Goal: Task Accomplishment & Management: Manage account settings

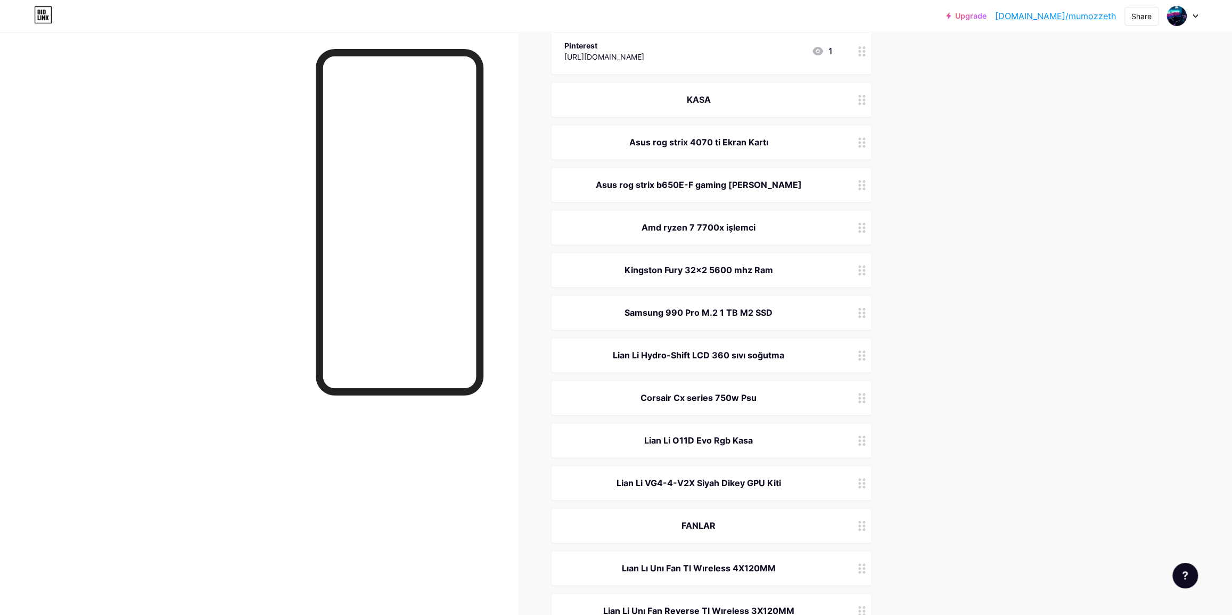
scroll to position [436, 0]
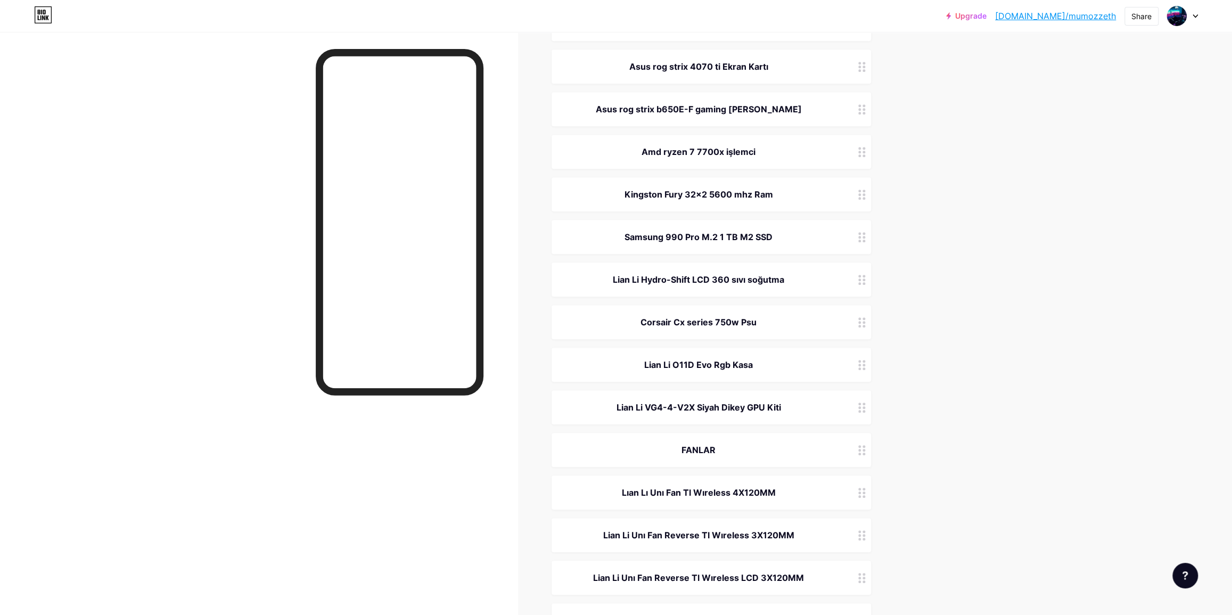
click at [865, 321] on icon at bounding box center [861, 322] width 7 height 10
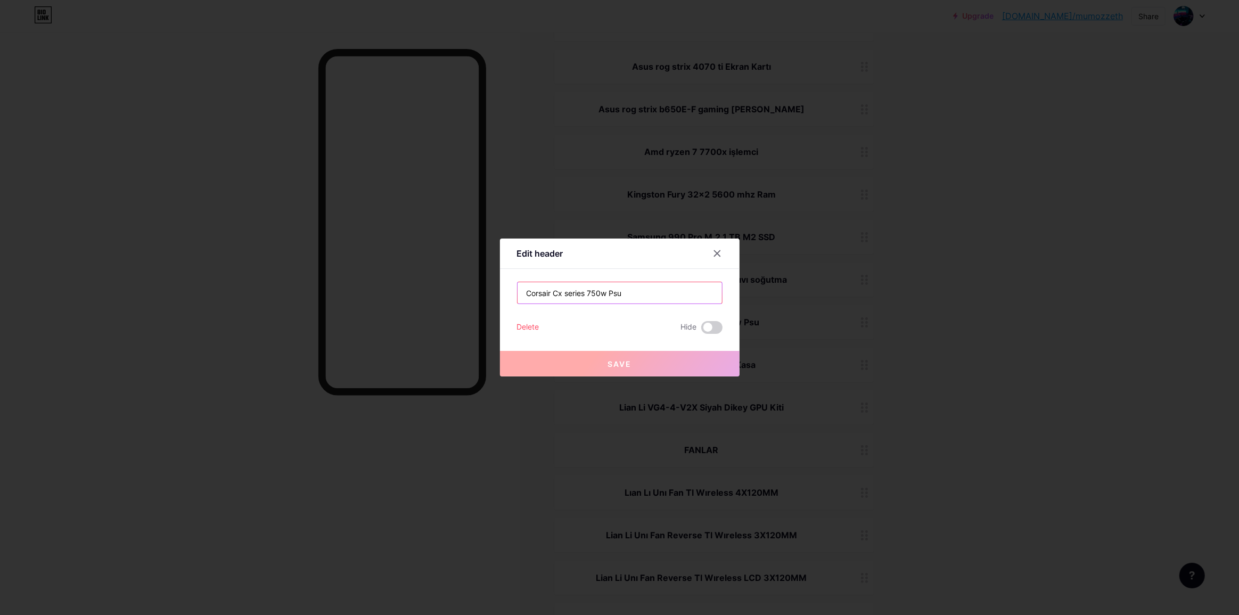
click at [634, 290] on input "Corsair Cx series 750w Psu" at bounding box center [620, 292] width 204 height 21
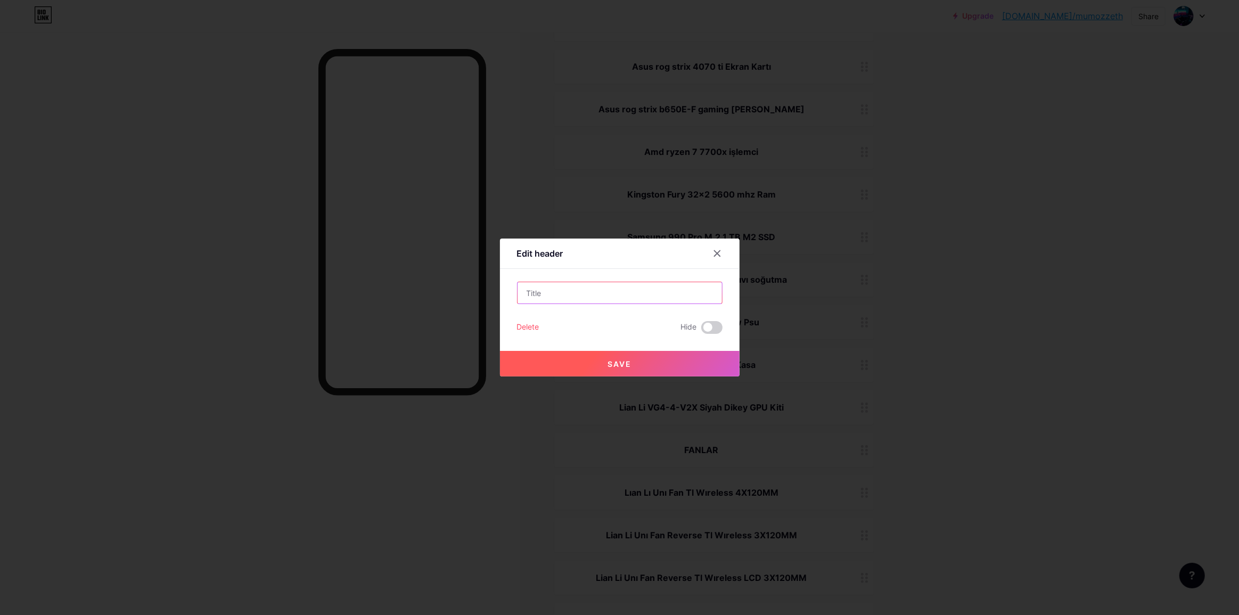
paste input "Lian Li Edge 850 Siyah 850W 80+ Platinum"
click at [603, 292] on input "Lian Li Edge 850 Siyah 850W 80+ Platinum" at bounding box center [620, 292] width 204 height 21
type input "Lian Li Edge 850W 80+ Platinum Psu"
click at [610, 322] on div "Delete Hide" at bounding box center [620, 327] width 206 height 13
click at [608, 359] on span "Save" at bounding box center [620, 363] width 24 height 9
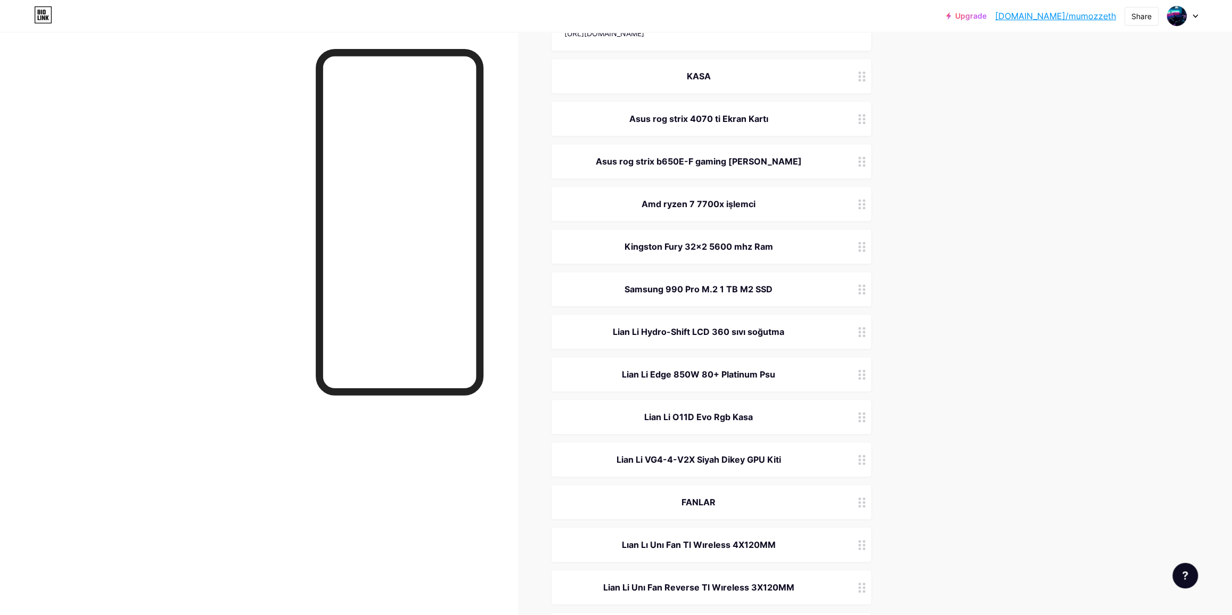
scroll to position [120, 0]
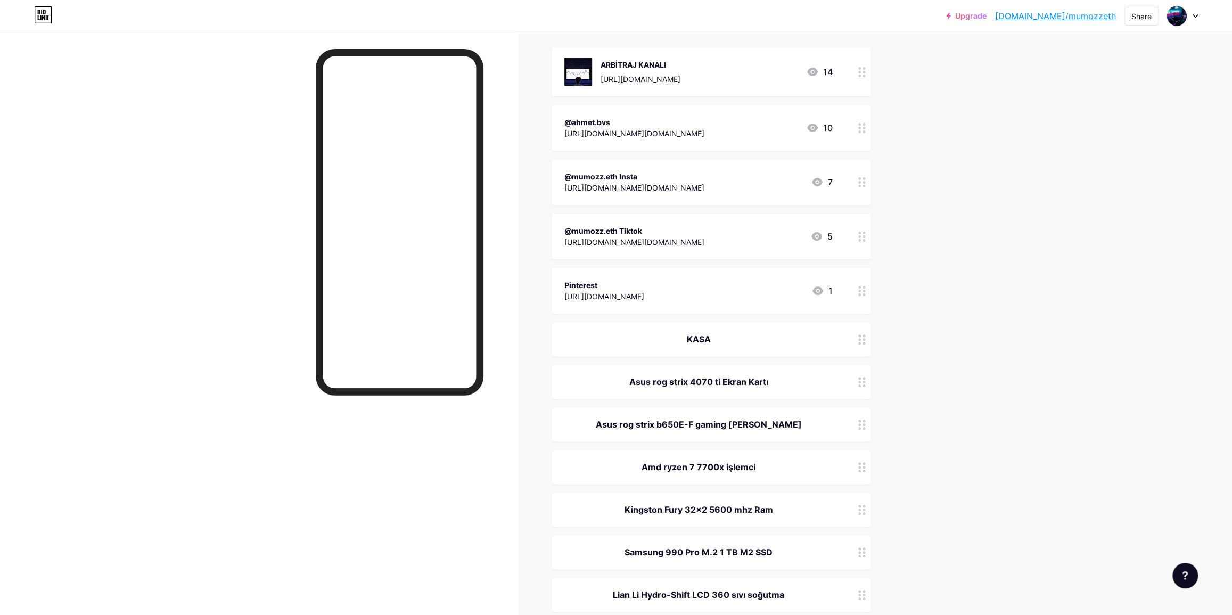
drag, startPoint x: 951, startPoint y: 388, endPoint x: 968, endPoint y: 204, distance: 184.5
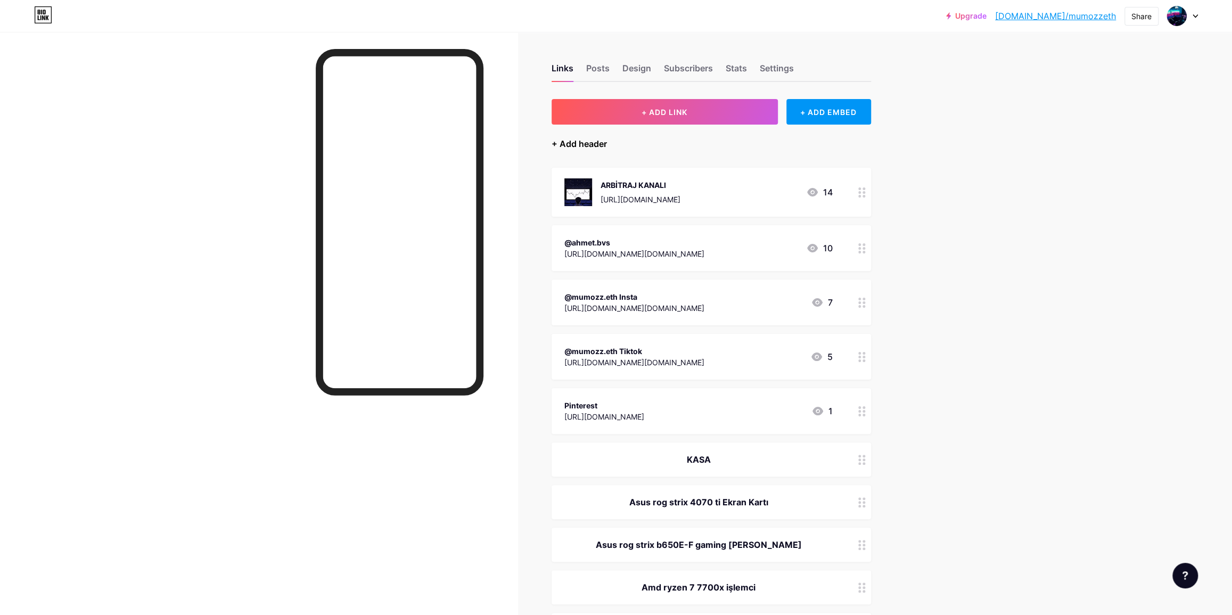
click at [590, 149] on div "+ Add header" at bounding box center [579, 143] width 55 height 13
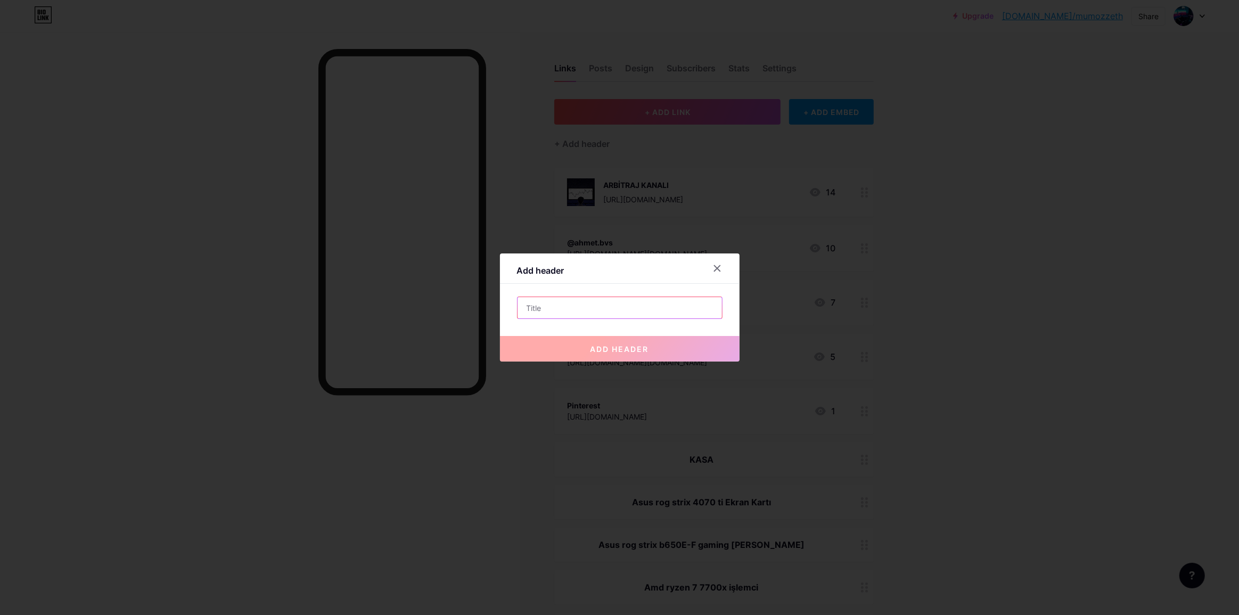
click at [580, 301] on input "text" at bounding box center [620, 307] width 204 height 21
paste input "Lian Li VG4-4-V2X Evrensel Siyah Dikey GPU Kiti"
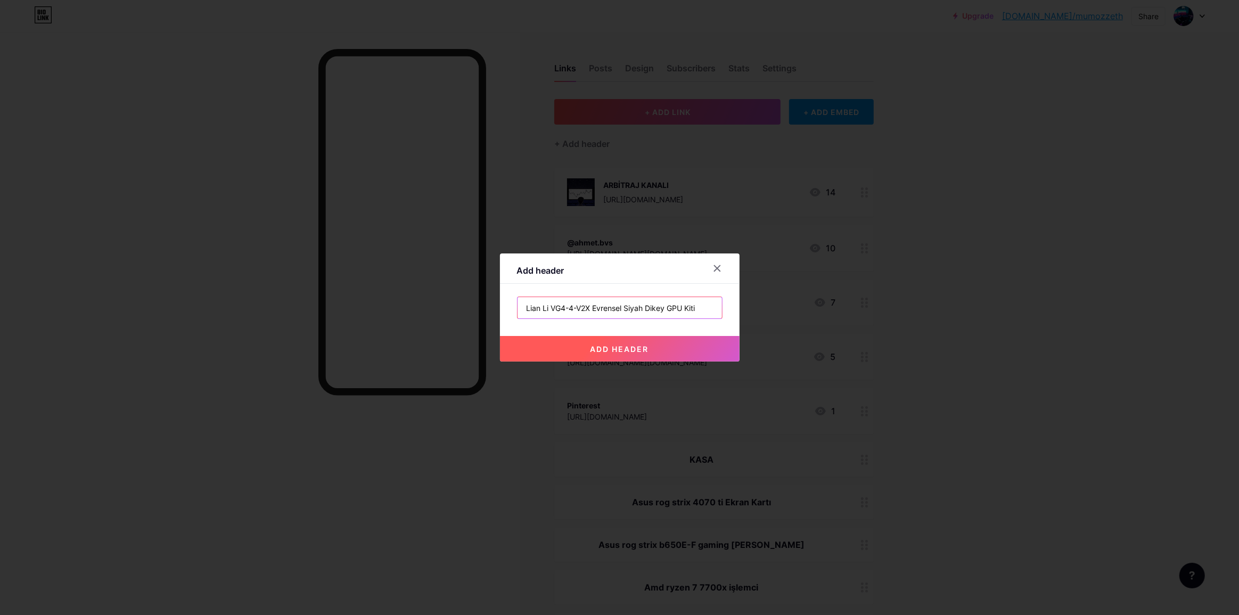
drag, startPoint x: 648, startPoint y: 307, endPoint x: 593, endPoint y: 309, distance: 54.9
click at [593, 309] on input "Lian Li VG4-4-V2X Evrensel Siyah Dikey GPU Kiti" at bounding box center [620, 307] width 204 height 21
type input "Lian Li VG4-4-V2X Dikey GPU Kiti"
click at [636, 353] on button "add header" at bounding box center [620, 349] width 240 height 26
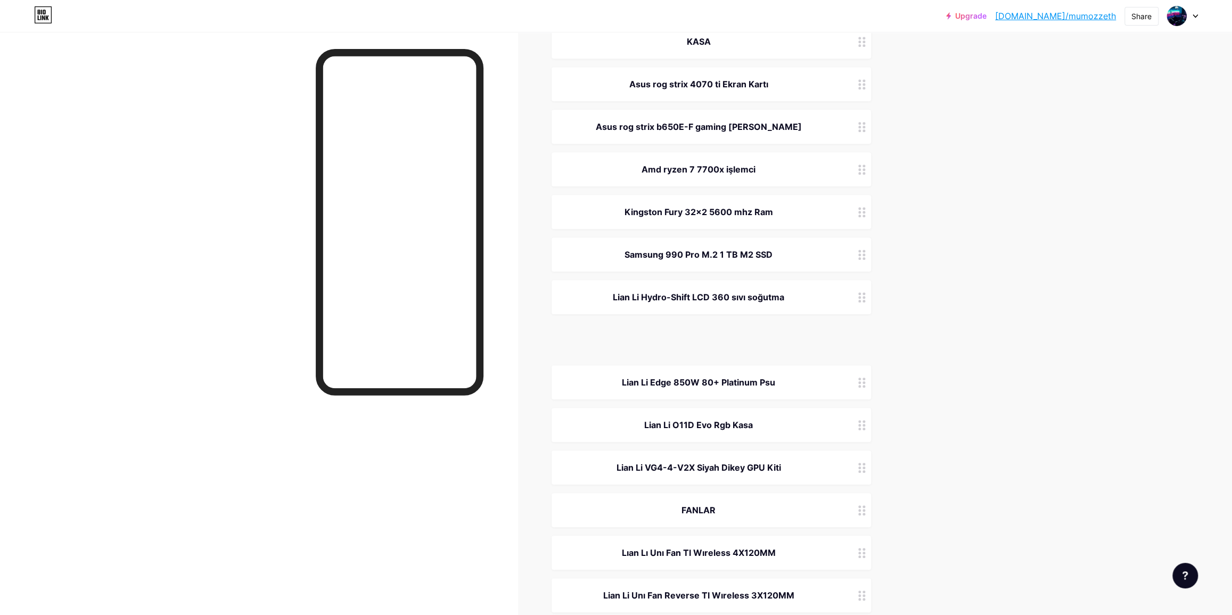
scroll to position [426, 0]
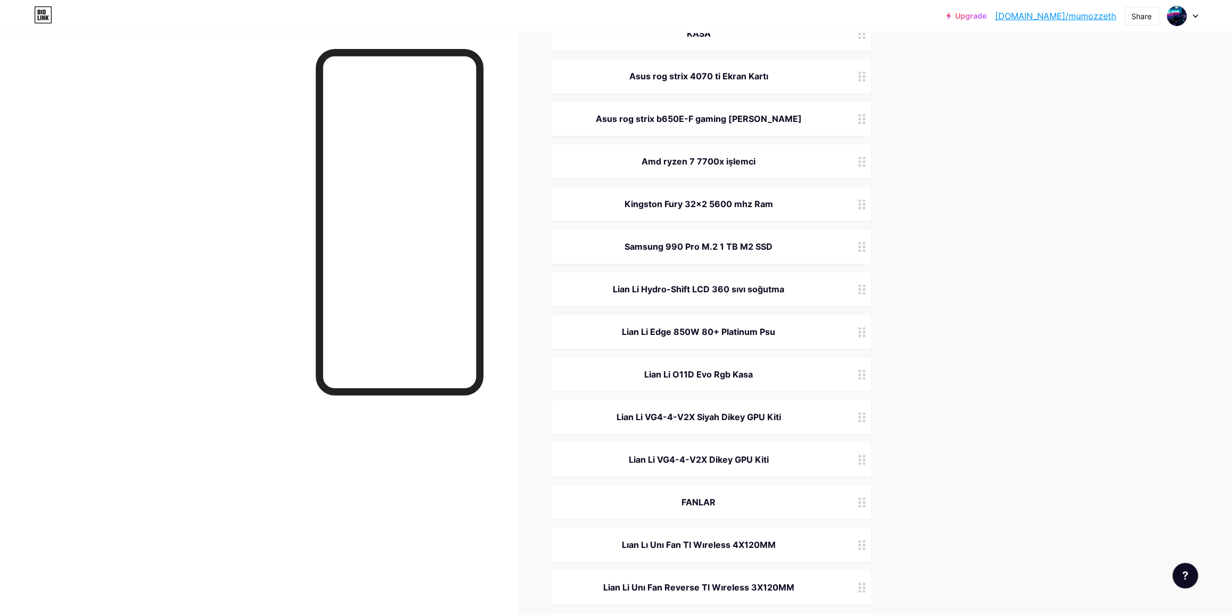
click at [833, 458] on div "Lian Li VG4-4-V2X Dikey GPU Kiti" at bounding box center [699, 459] width 268 height 13
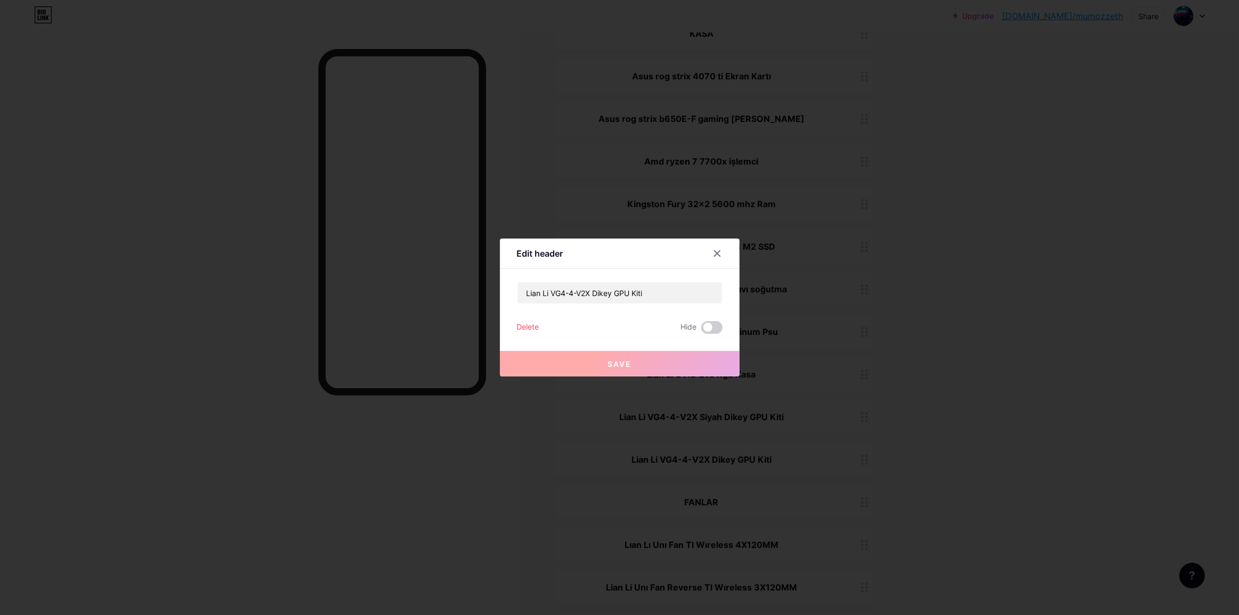
click at [528, 329] on div "Delete" at bounding box center [528, 327] width 22 height 13
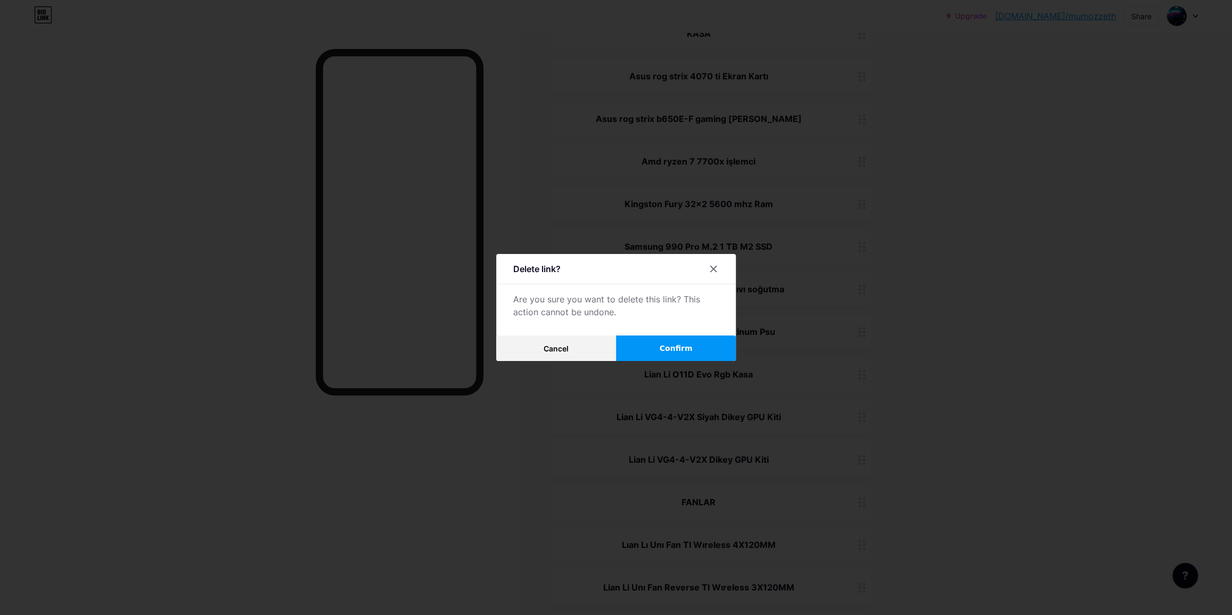
click at [681, 342] on button "Confirm" at bounding box center [676, 349] width 120 height 26
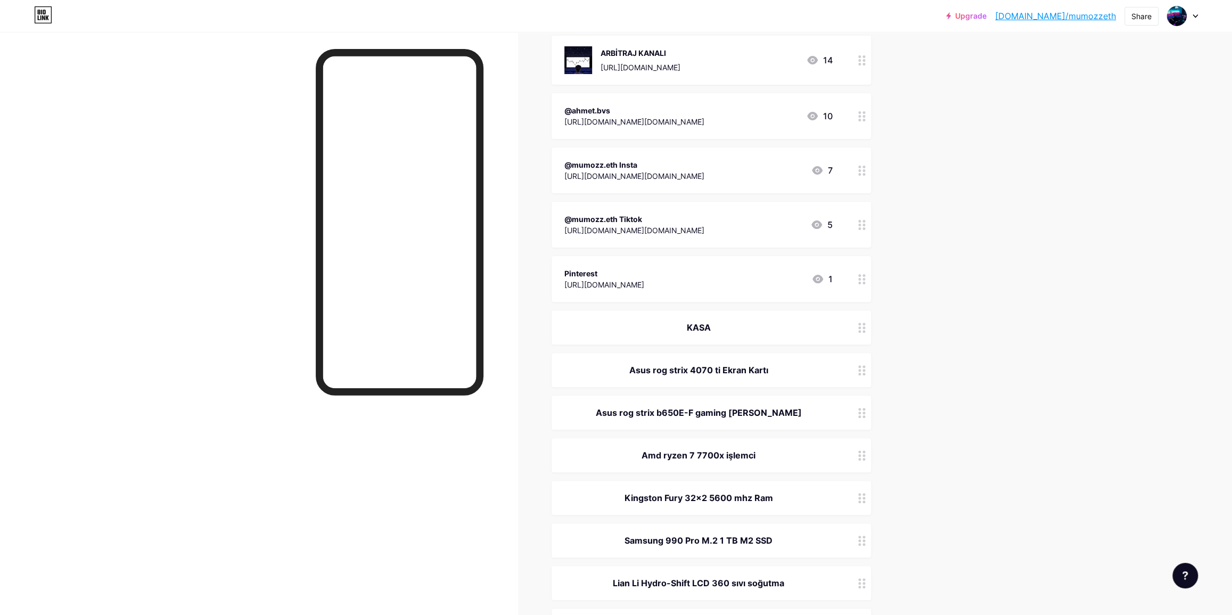
scroll to position [0, 0]
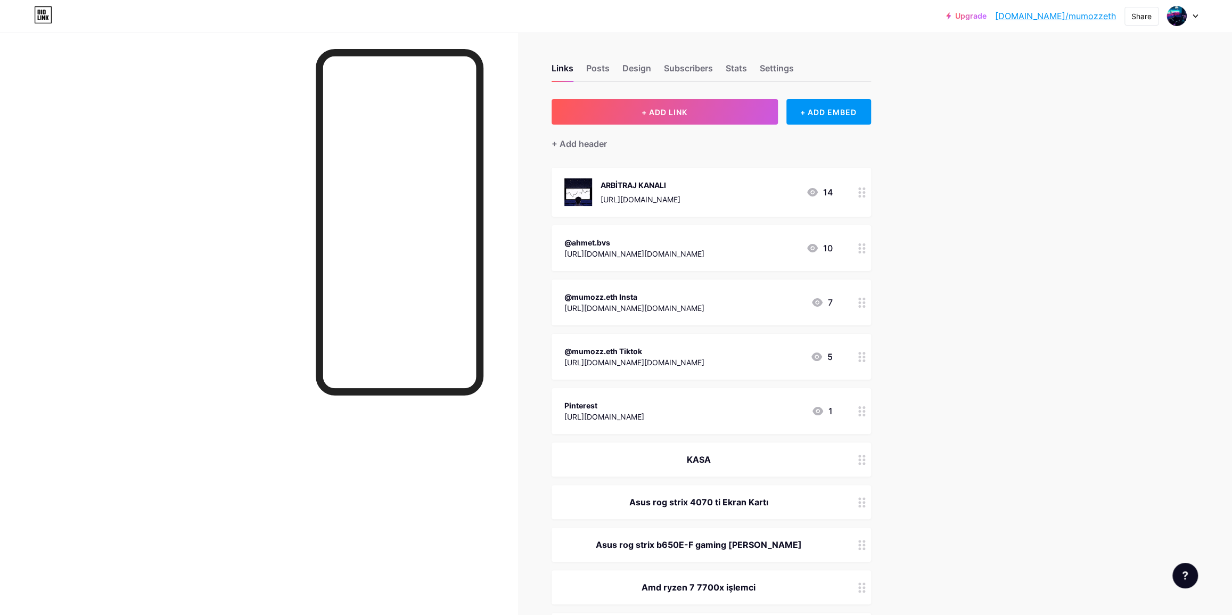
drag, startPoint x: 1120, startPoint y: -12, endPoint x: 1138, endPoint y: -59, distance: 49.6
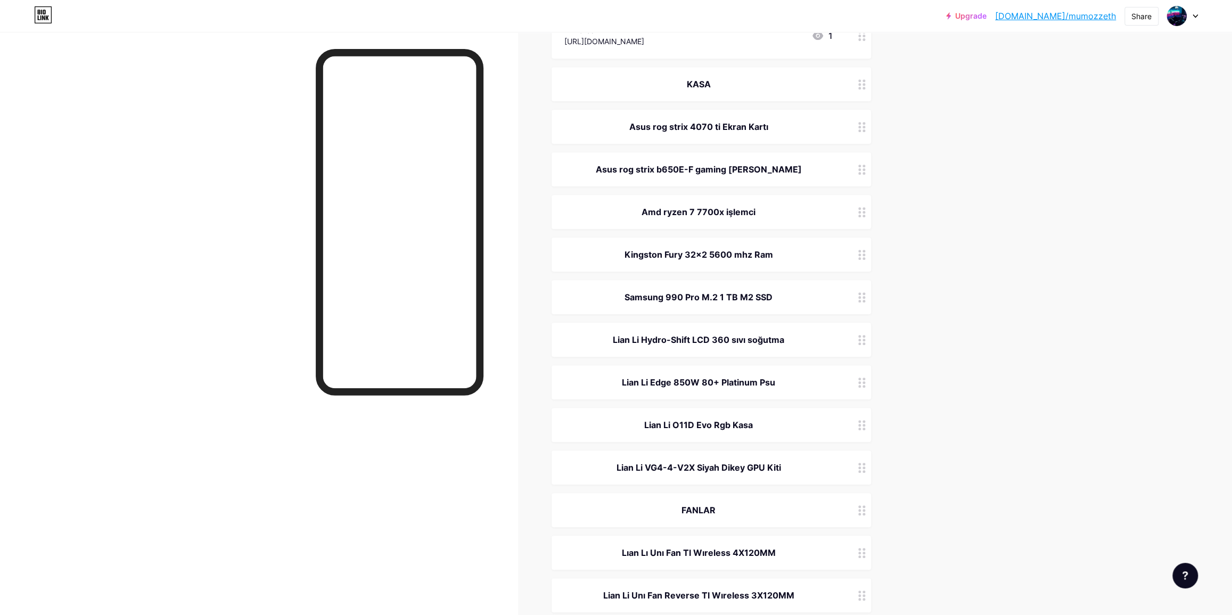
scroll to position [387, 0]
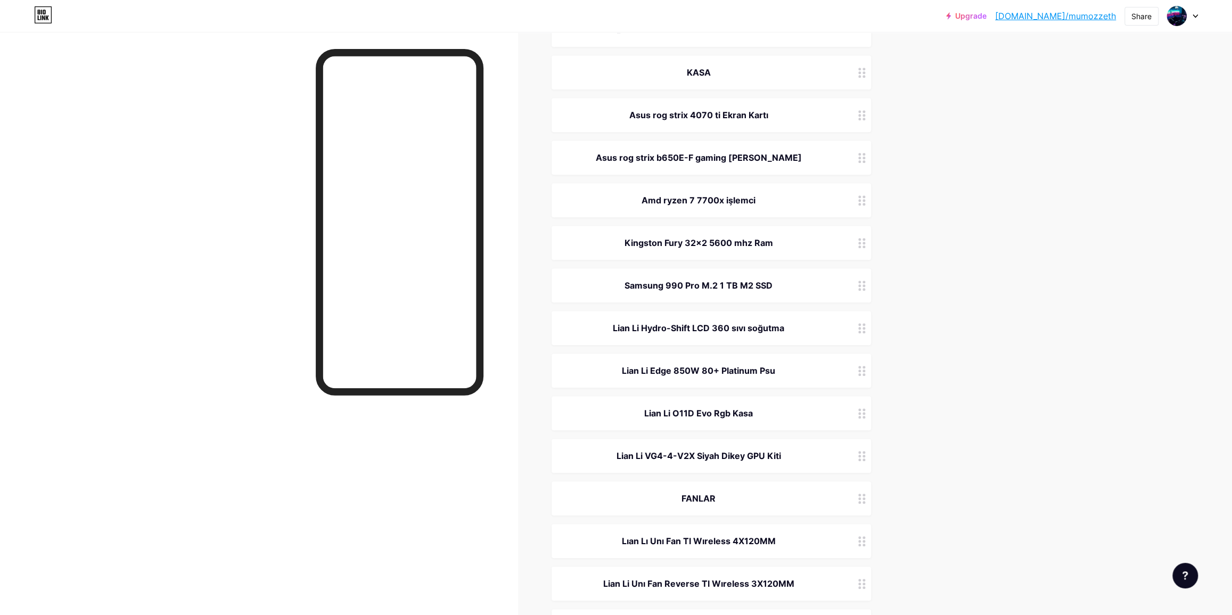
click at [861, 372] on icon at bounding box center [861, 371] width 7 height 10
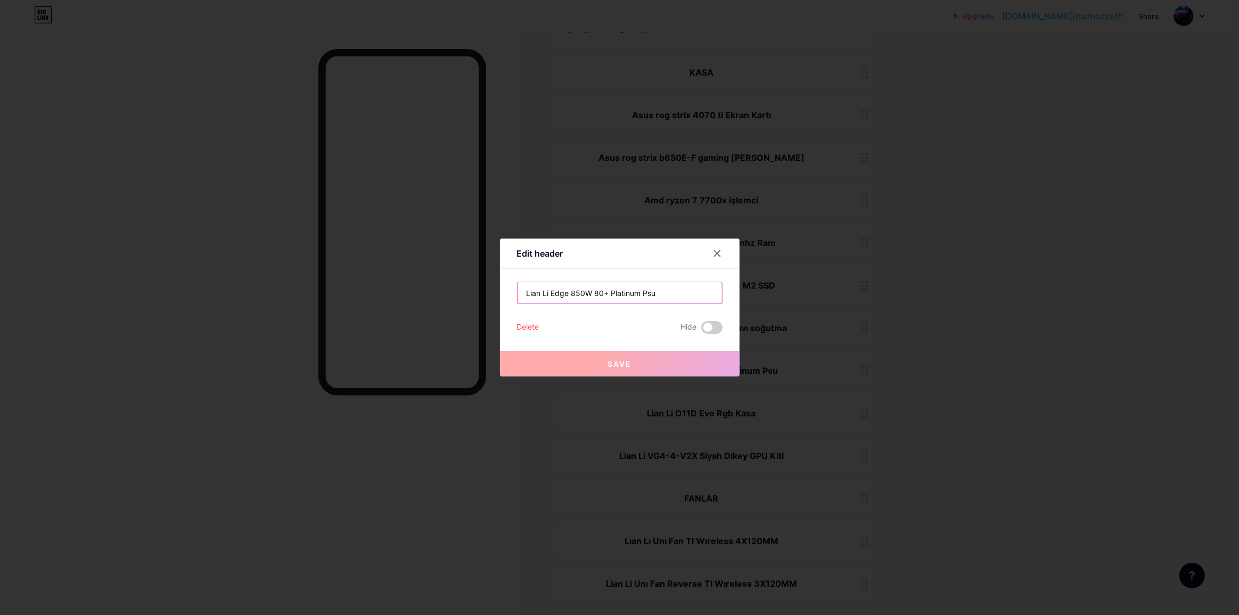
click at [571, 292] on input "Lian Li Edge 850W 80+ Platinum Psu" at bounding box center [620, 292] width 204 height 21
type input "Lian Li Edge 850W 80+ Platinum Siyah Psu"
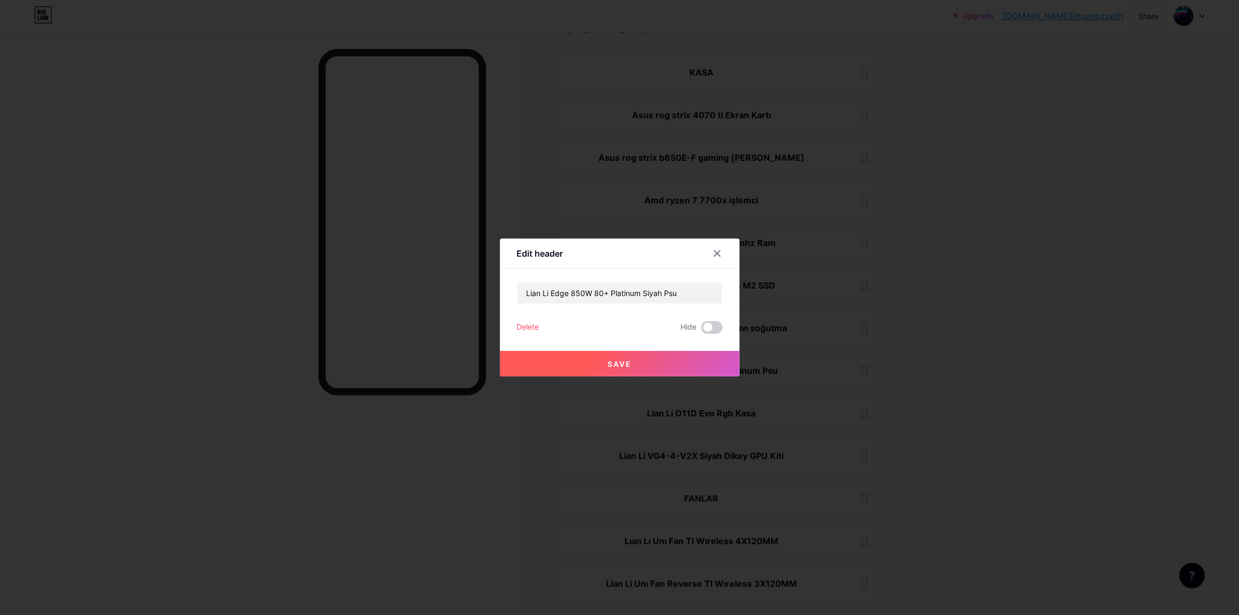
click at [599, 362] on button "Save" at bounding box center [620, 364] width 240 height 26
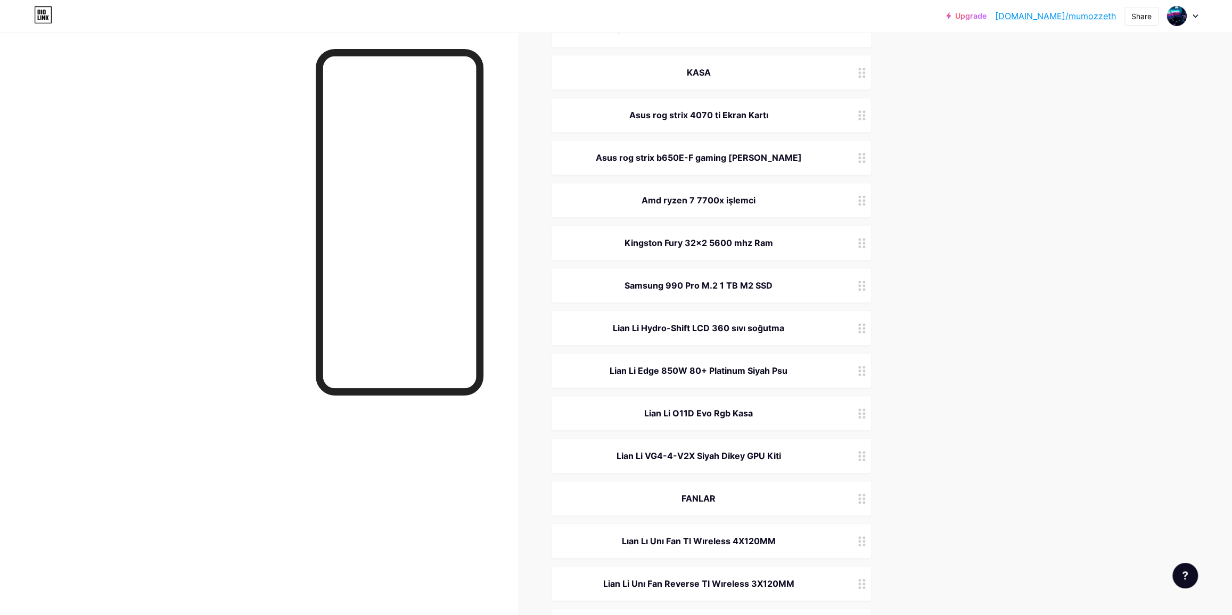
click at [857, 322] on div at bounding box center [862, 328] width 18 height 34
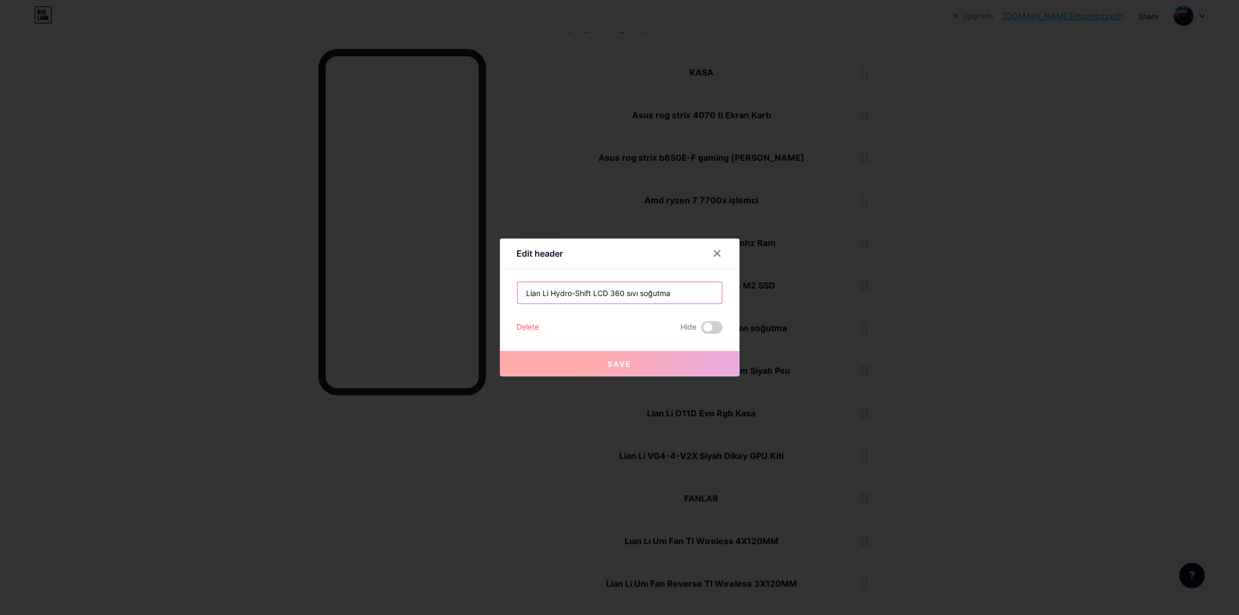
click at [611, 292] on input "Lian Li Hydro-Shift LCD 360 sıvı soğutma" at bounding box center [620, 292] width 204 height 21
type input "Lian Li Hydro-Shift LCD Siyah 360 sıvı soğutma"
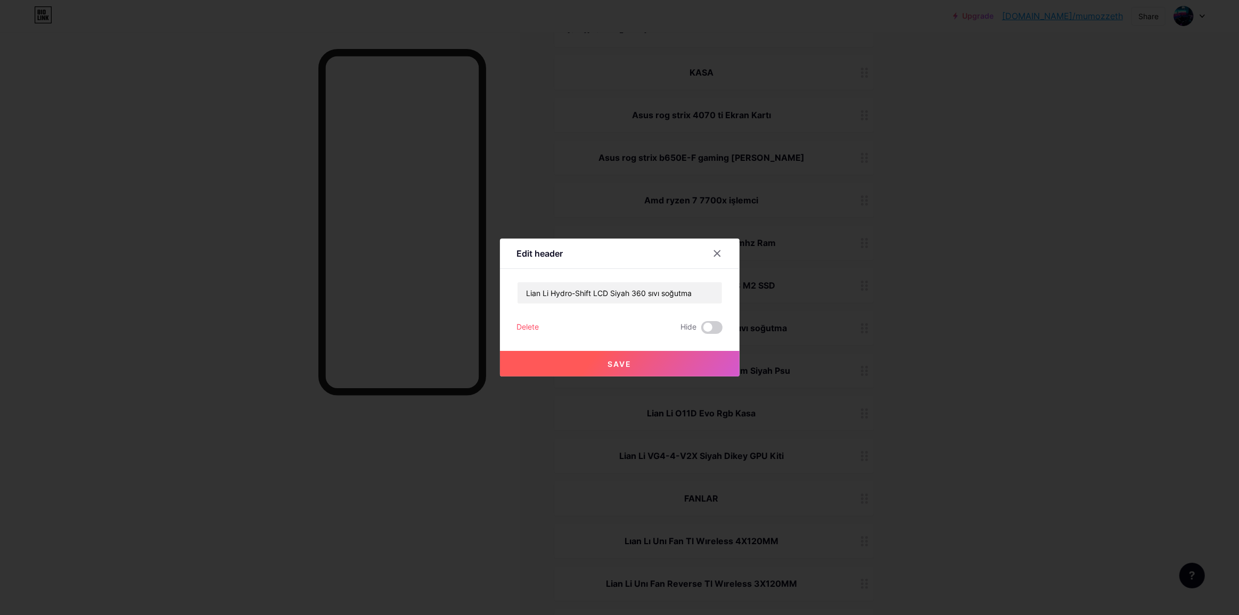
click at [620, 352] on button "Save" at bounding box center [620, 364] width 240 height 26
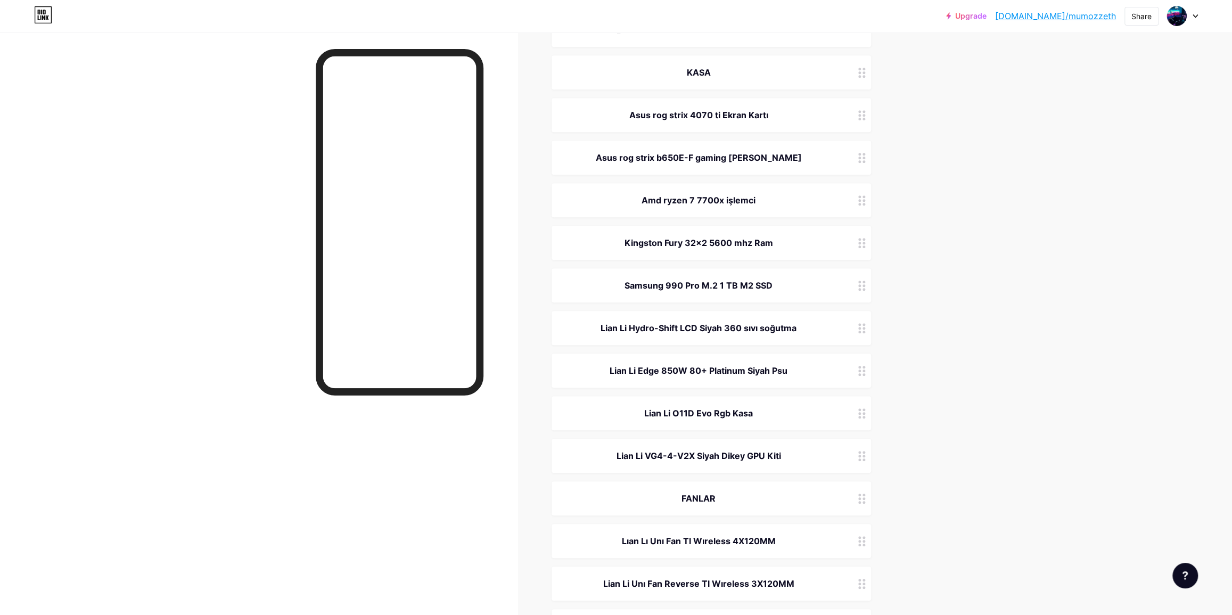
click at [861, 413] on icon at bounding box center [861, 413] width 7 height 10
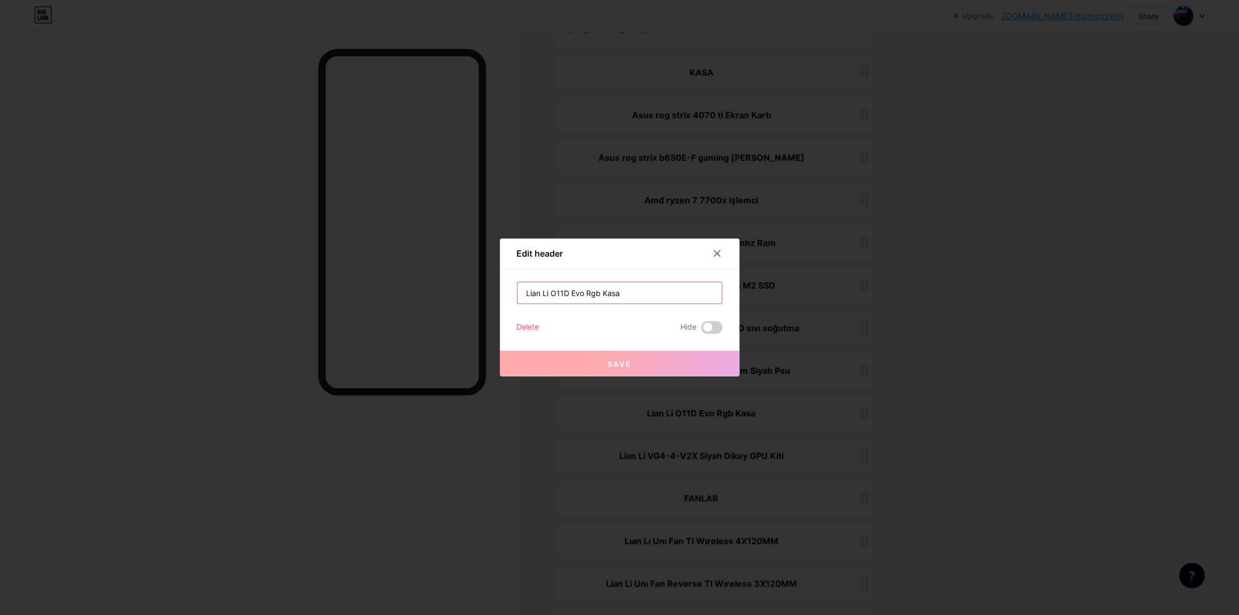
click at [600, 294] on input "Lian Li O11D Evo Rgb Kasa" at bounding box center [620, 292] width 204 height 21
type input "Lian Li O11D Evo Rgb Siyah Kasa"
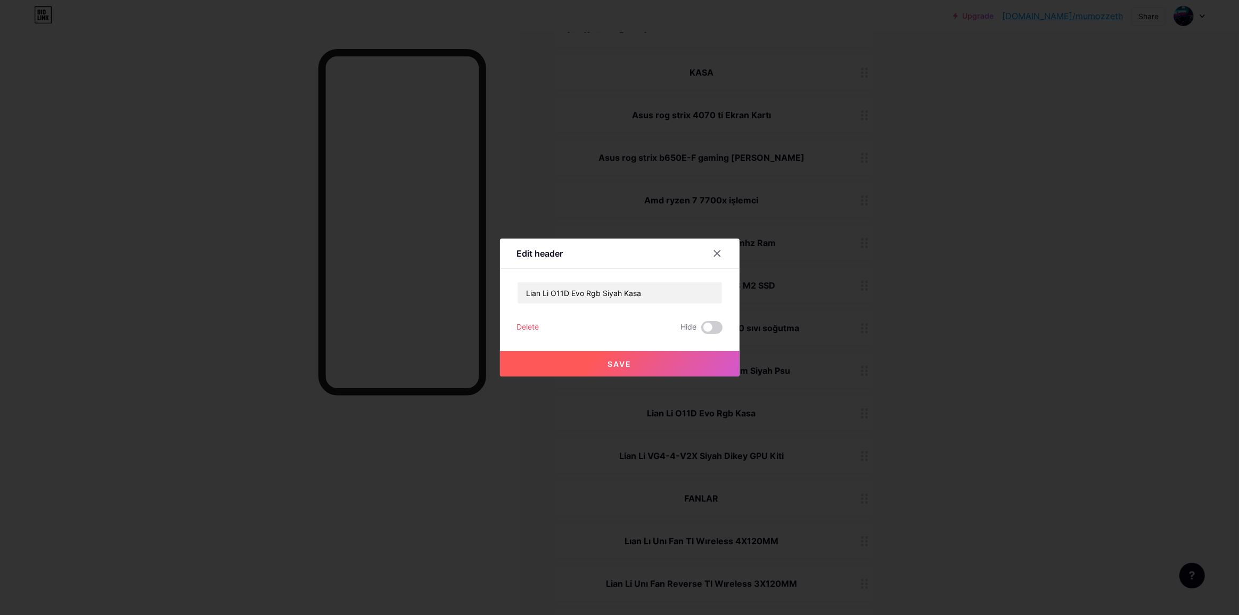
click at [629, 361] on span "Save" at bounding box center [620, 363] width 24 height 9
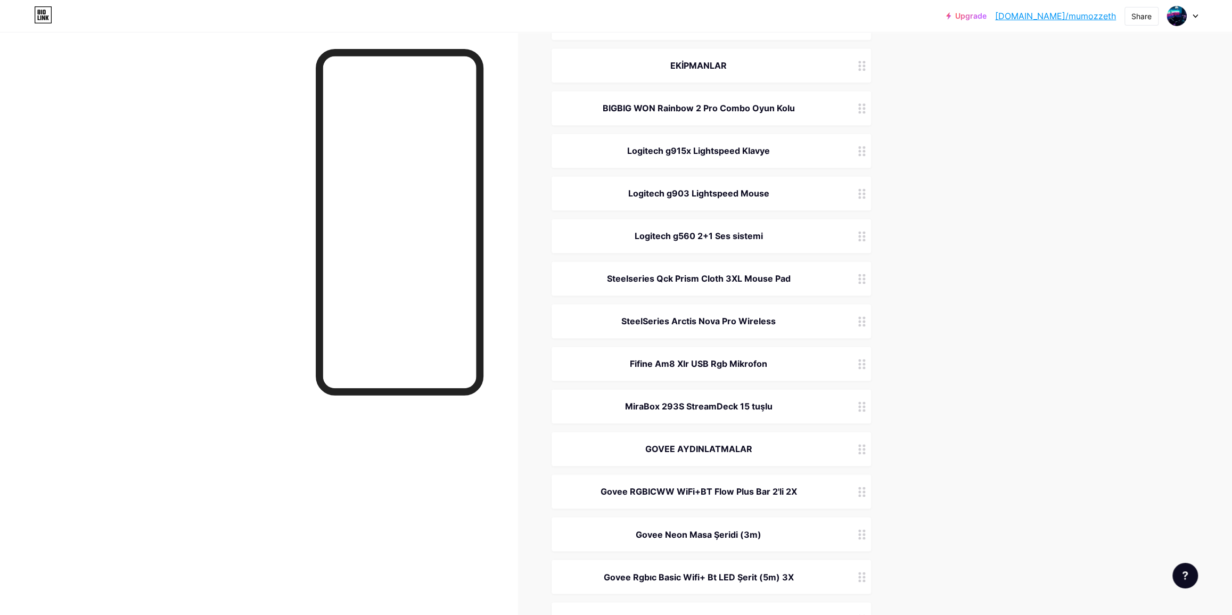
scroll to position [1258, 0]
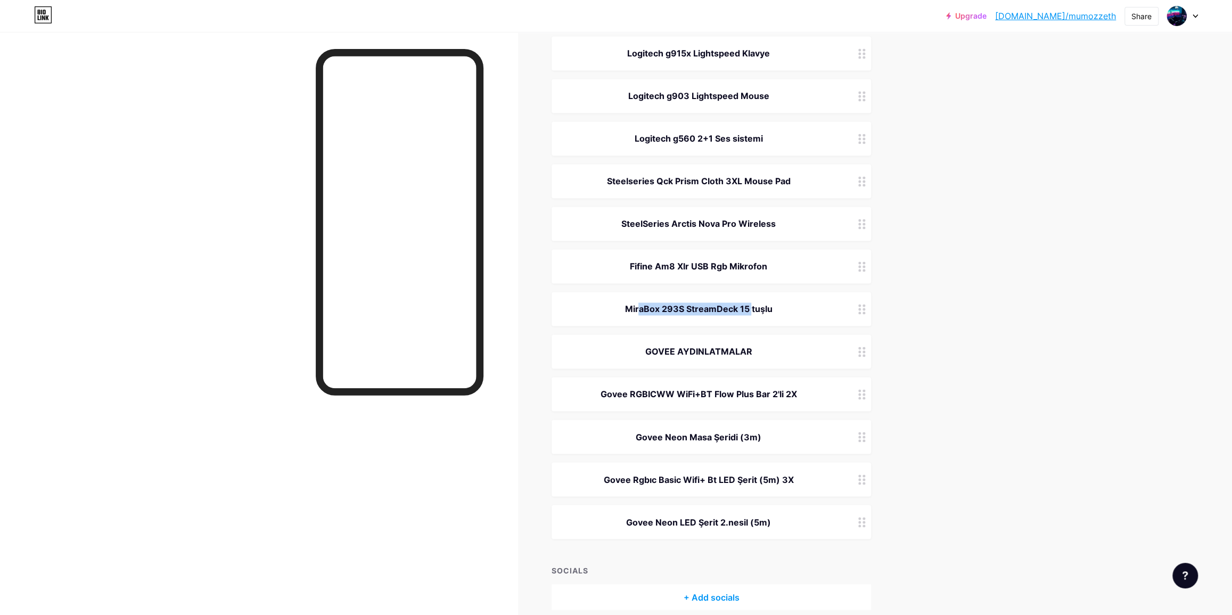
drag, startPoint x: 618, startPoint y: 308, endPoint x: 743, endPoint y: 310, distance: 125.2
click at [743, 310] on div "MiraBox 293S StreamDeck 15 tuşlu" at bounding box center [699, 308] width 268 height 13
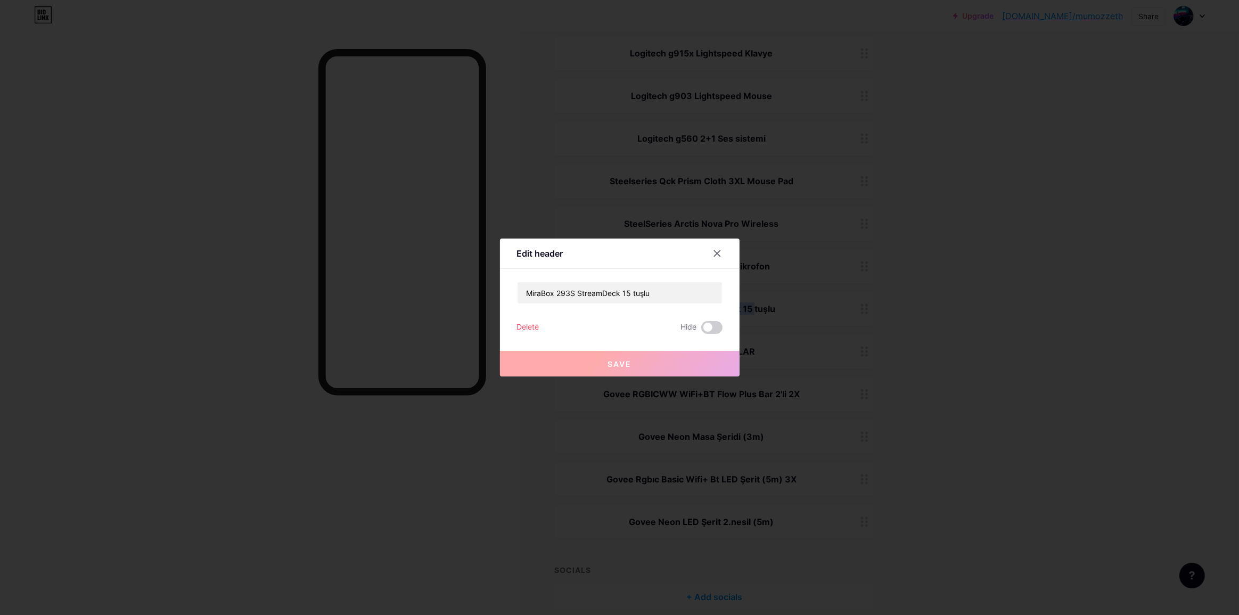
copy div "MiraBox 293S StreamDeck"
click at [711, 252] on div at bounding box center [717, 253] width 19 height 19
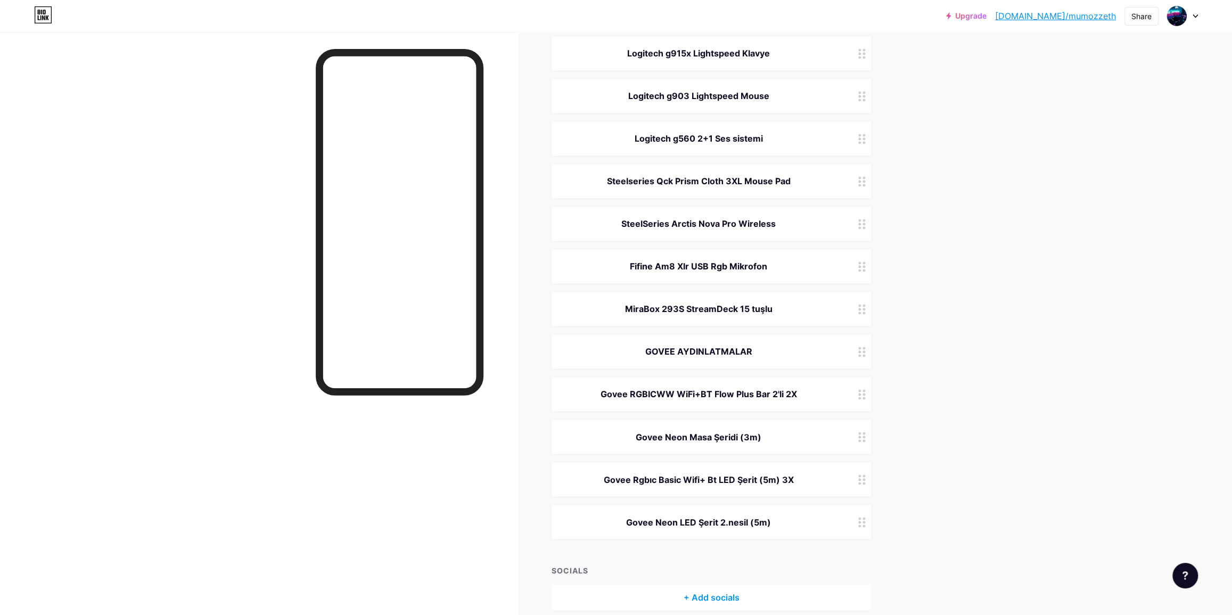
drag, startPoint x: 1074, startPoint y: 387, endPoint x: 1075, endPoint y: 356, distance: 30.9
